Goal: Information Seeking & Learning: Check status

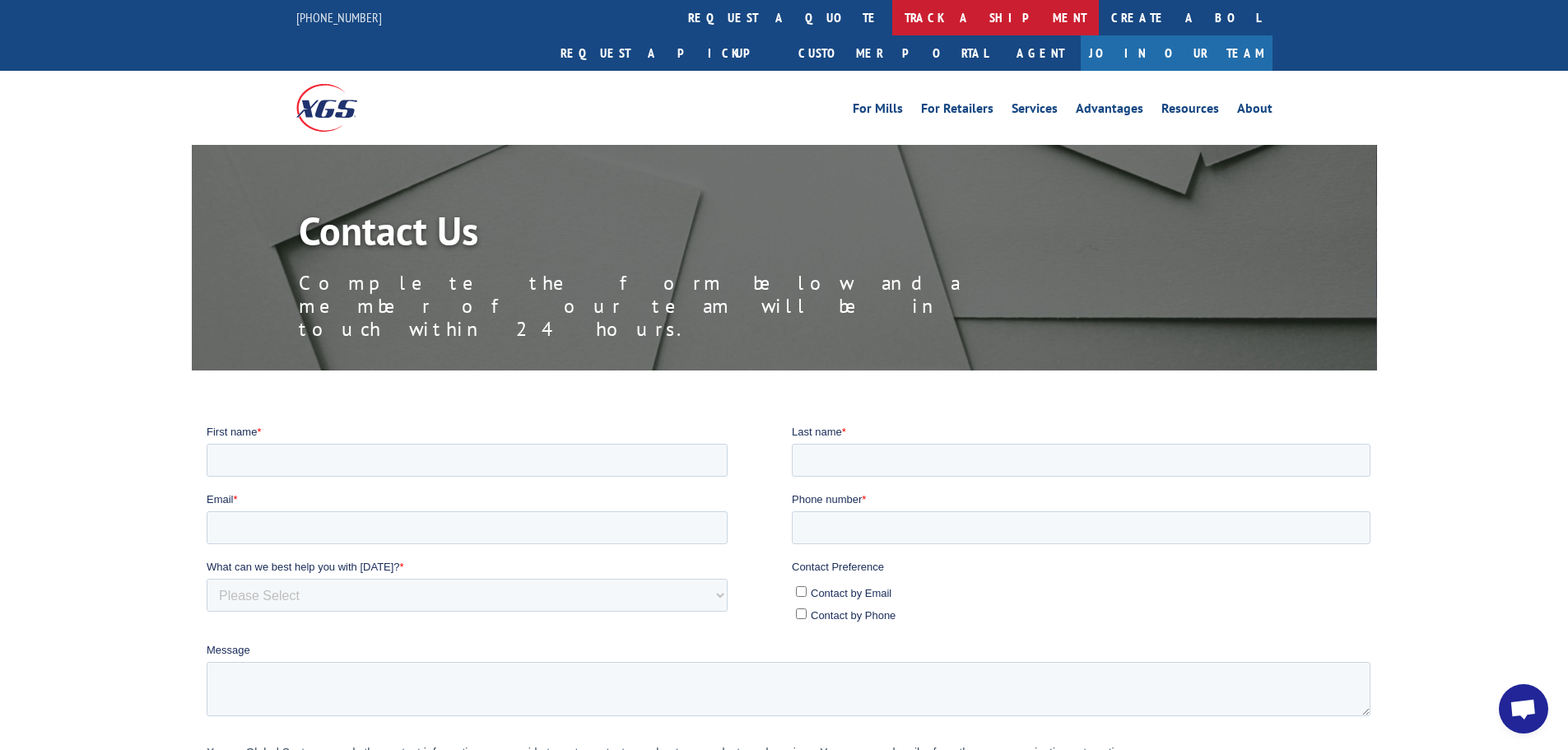
click at [892, 9] on link "track a shipment" at bounding box center [995, 17] width 206 height 36
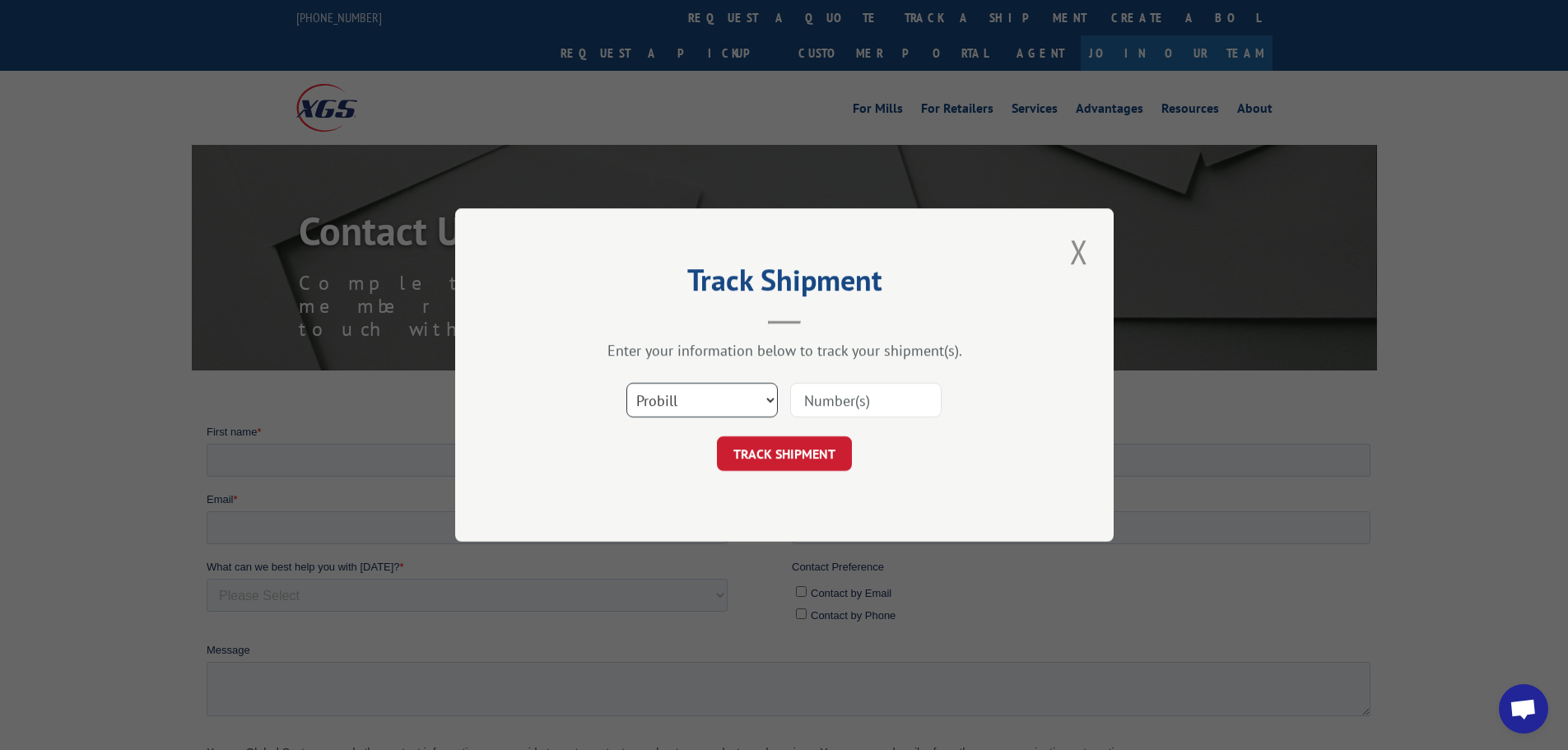
drag, startPoint x: 735, startPoint y: 412, endPoint x: 725, endPoint y: 415, distance: 10.4
click at [735, 412] on select "Select category... Probill BOL PO" at bounding box center [702, 400] width 152 height 35
select select "bol"
click at [626, 383] on select "Select category... Probill BOL PO" at bounding box center [702, 400] width 152 height 35
paste input "361944"
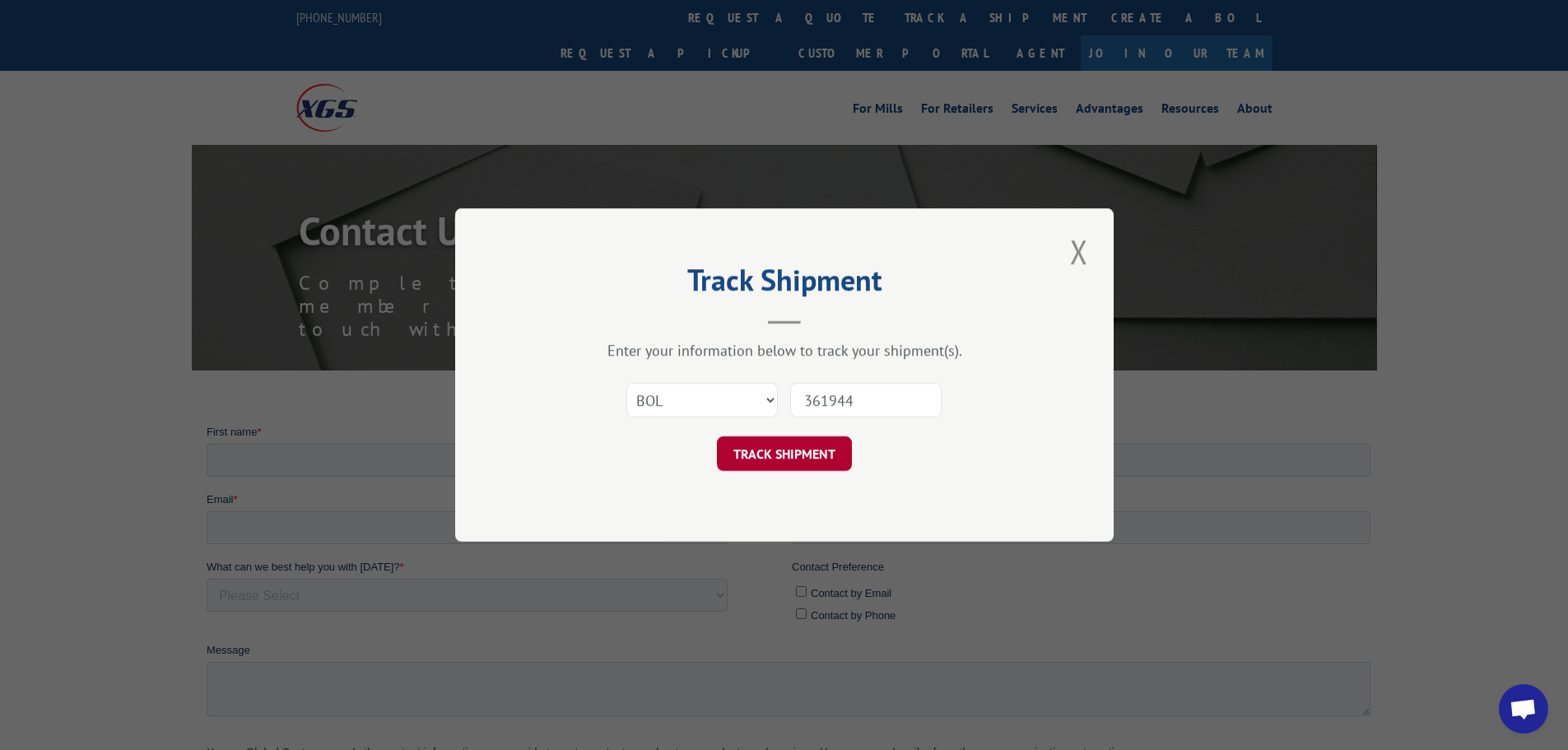
type input "361944"
click at [784, 463] on button "TRACK SHIPMENT" at bounding box center [784, 454] width 135 height 35
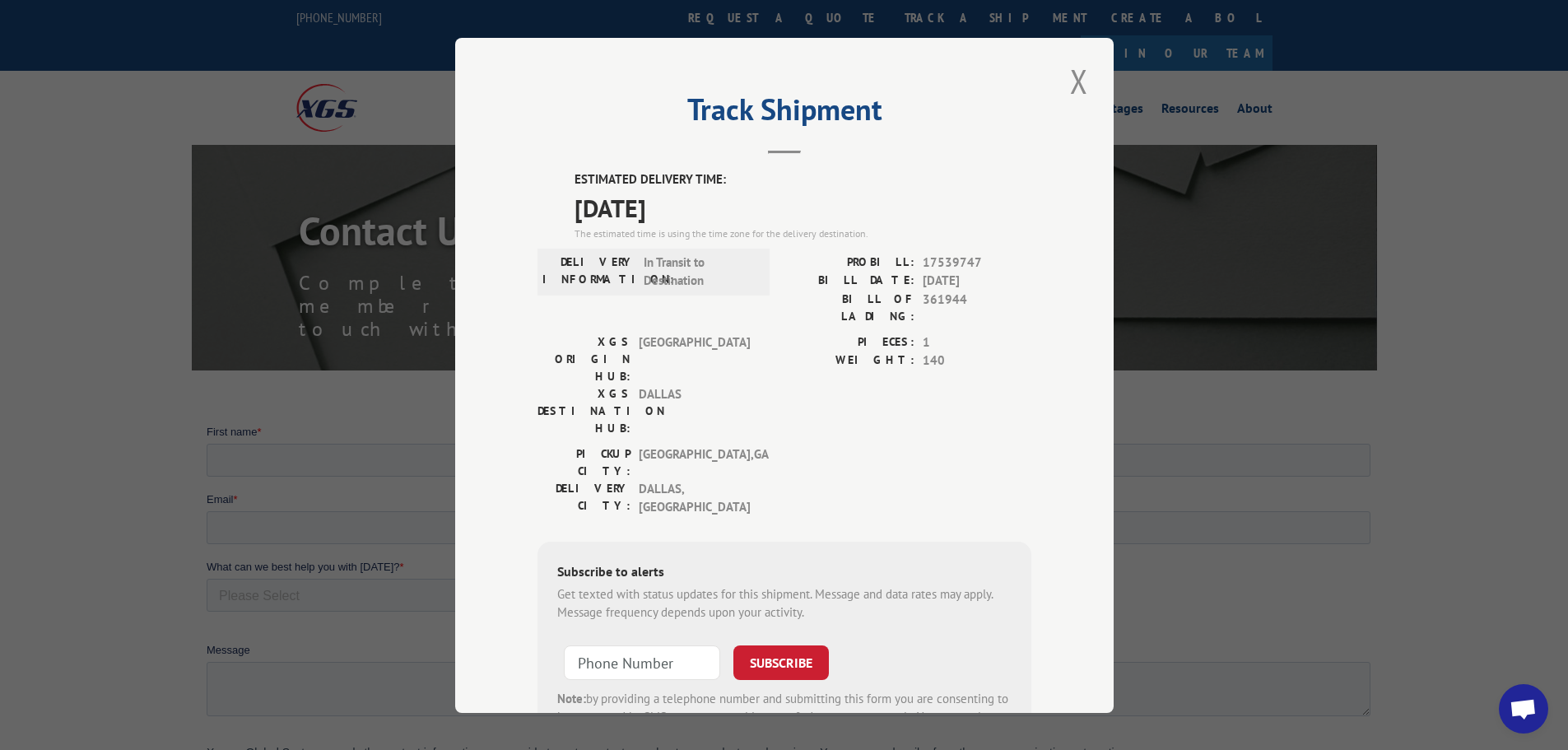
click at [925, 262] on span "17539747" at bounding box center [977, 262] width 109 height 19
click at [1011, 248] on div "ESTIMATED DELIVERY TIME: [DATE] The estimated time is using the time zone for t…" at bounding box center [784, 468] width 494 height 595
click at [999, 280] on span "[DATE]" at bounding box center [977, 281] width 109 height 19
click at [942, 333] on span "1" at bounding box center [977, 342] width 109 height 19
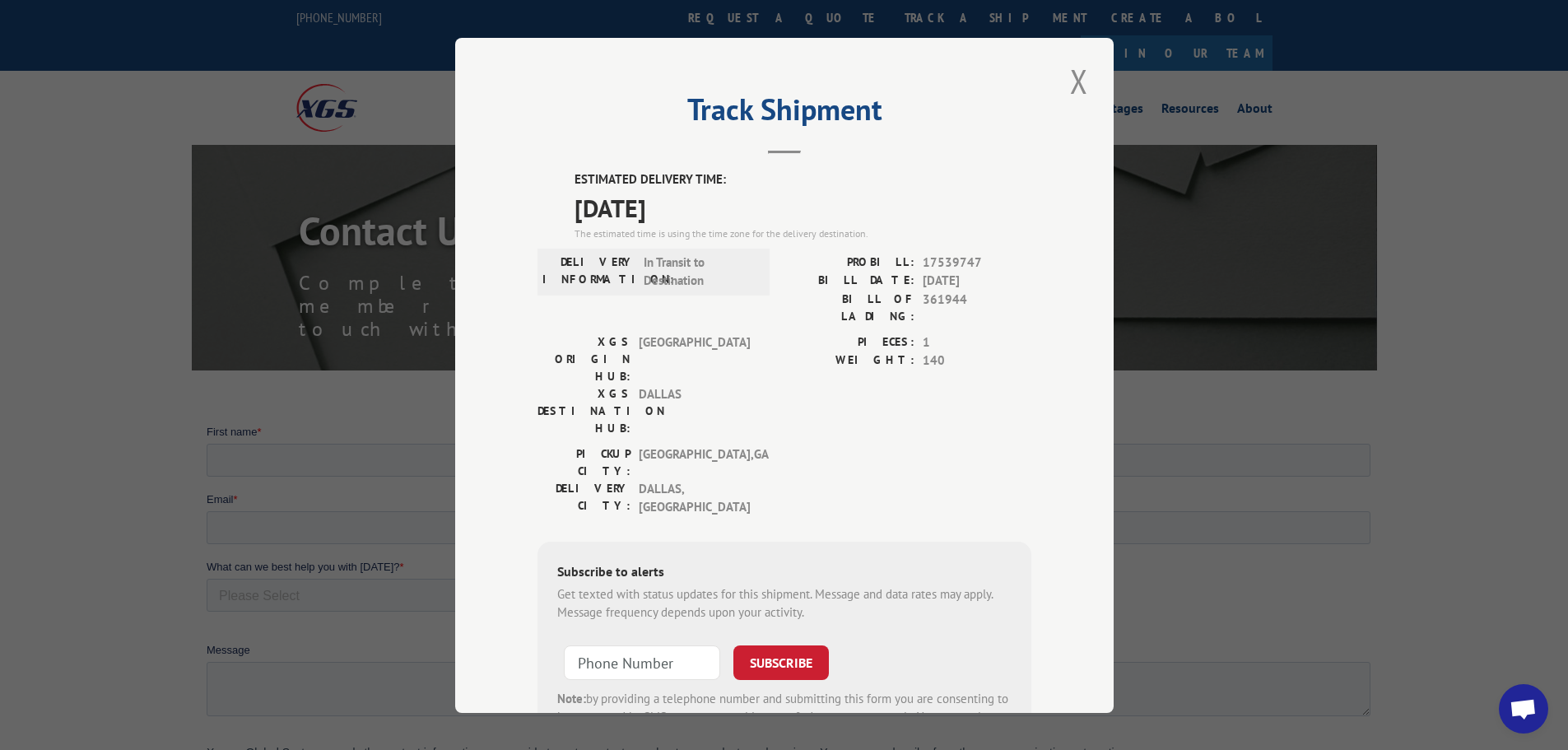
click at [935, 333] on span "1" at bounding box center [977, 342] width 109 height 19
